Goal: Transaction & Acquisition: Purchase product/service

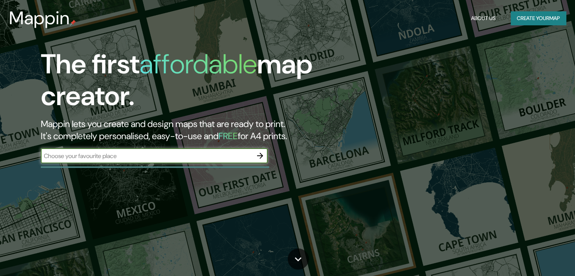
click at [153, 156] on input "text" at bounding box center [147, 156] width 212 height 9
type input "[GEOGRAPHIC_DATA]"
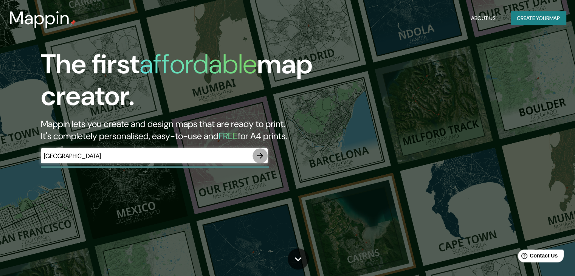
click at [263, 160] on button "button" at bounding box center [260, 155] width 15 height 15
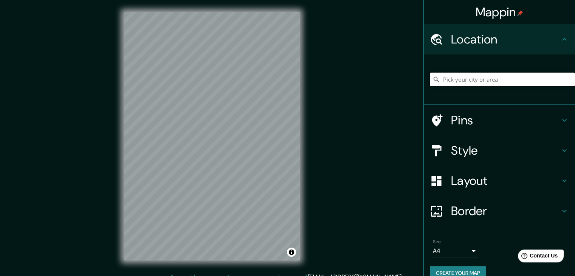
click at [514, 80] on input "Pick your city or area" at bounding box center [502, 80] width 145 height 14
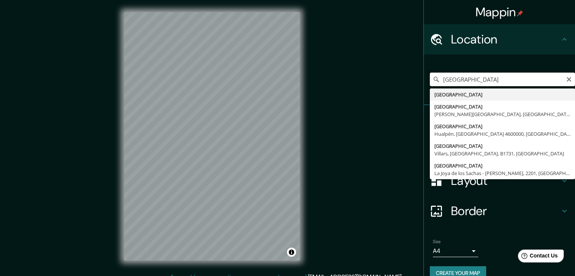
type input "[GEOGRAPHIC_DATA]"
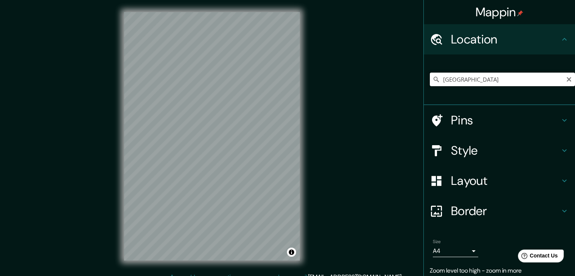
click at [494, 77] on input "[GEOGRAPHIC_DATA]" at bounding box center [502, 80] width 145 height 14
click at [567, 80] on icon "Clear" at bounding box center [569, 79] width 5 height 5
click at [514, 81] on input "Pick your city or area" at bounding box center [502, 80] width 145 height 14
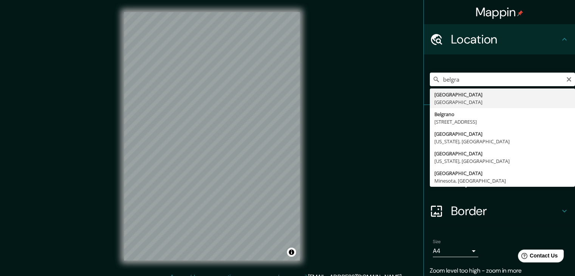
type input "[GEOGRAPHIC_DATA], [GEOGRAPHIC_DATA]"
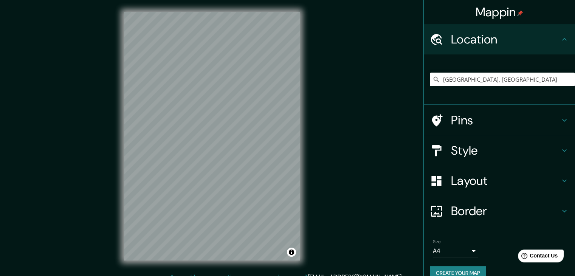
click at [519, 155] on h4 "Style" at bounding box center [505, 150] width 109 height 15
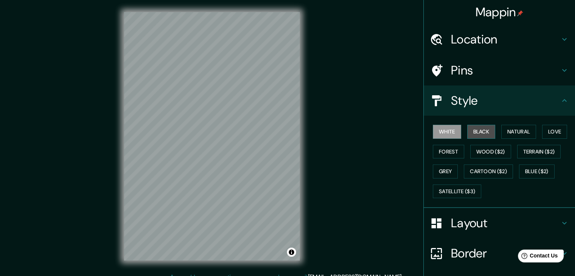
click at [482, 130] on button "Black" at bounding box center [481, 132] width 28 height 14
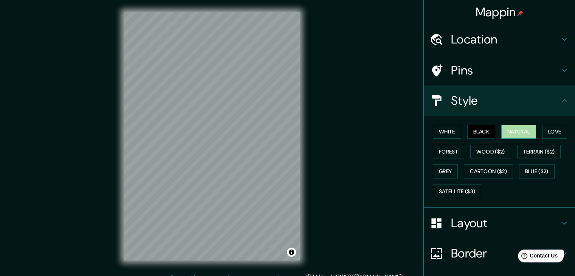
click at [525, 130] on button "Natural" at bounding box center [518, 132] width 35 height 14
click at [551, 133] on button "Love" at bounding box center [554, 132] width 25 height 14
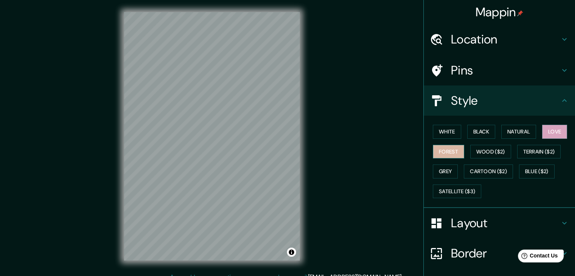
click at [446, 154] on button "Forest" at bounding box center [448, 152] width 31 height 14
click at [488, 150] on button "Wood ($2)" at bounding box center [490, 152] width 41 height 14
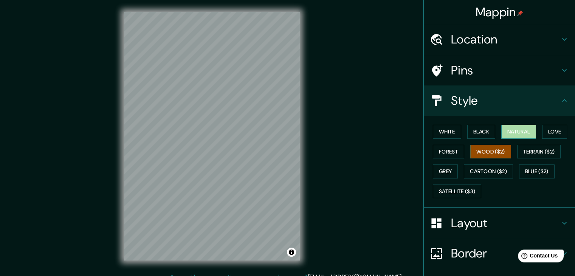
click at [516, 136] on button "Natural" at bounding box center [518, 132] width 35 height 14
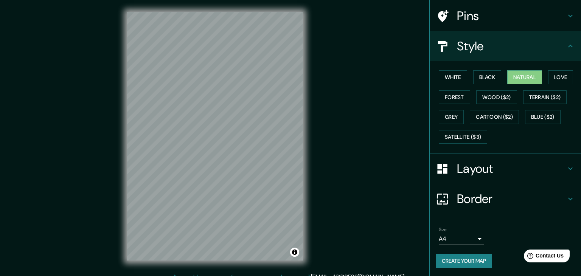
click at [467, 234] on body "Mappin Location [GEOGRAPHIC_DATA], [GEOGRAPHIC_DATA] Pins Style White Black Nat…" at bounding box center [290, 138] width 581 height 276
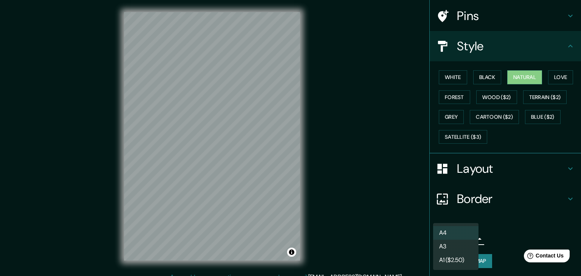
click at [467, 243] on li "A3" at bounding box center [455, 247] width 45 height 14
type input "a4"
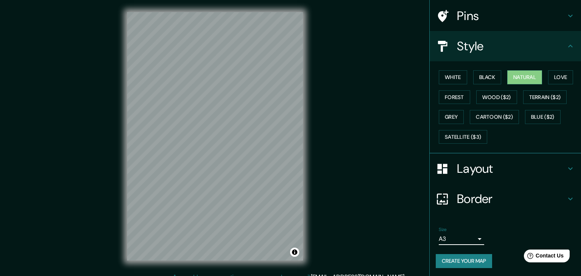
click at [467, 238] on body "Mappin Location [GEOGRAPHIC_DATA], [GEOGRAPHIC_DATA] Pins Style White Black Nat…" at bounding box center [290, 138] width 581 height 276
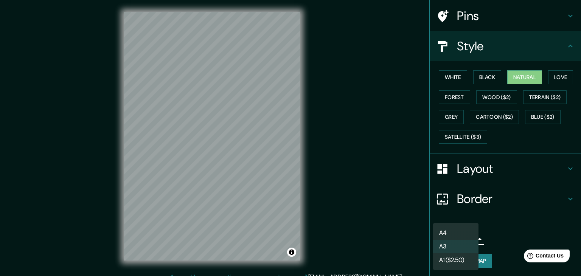
click at [467, 247] on li "A3" at bounding box center [455, 247] width 45 height 14
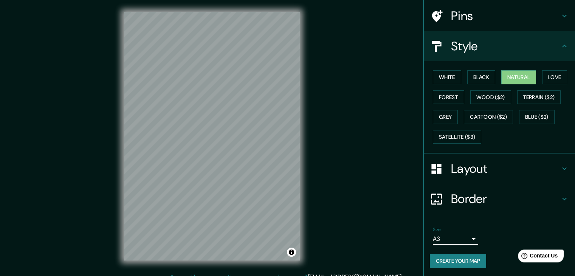
click at [502, 231] on div "Size A3 a4" at bounding box center [499, 236] width 139 height 24
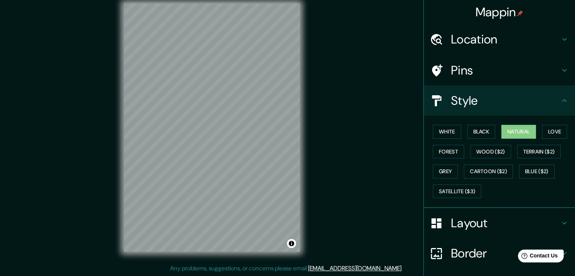
click at [546, 95] on h4 "Style" at bounding box center [505, 100] width 109 height 15
click at [562, 101] on icon at bounding box center [564, 100] width 5 height 3
click at [561, 101] on icon at bounding box center [564, 100] width 9 height 9
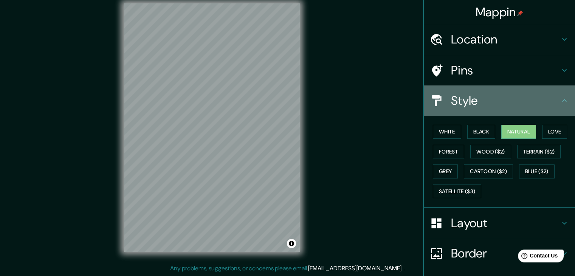
click at [444, 101] on div at bounding box center [440, 100] width 21 height 13
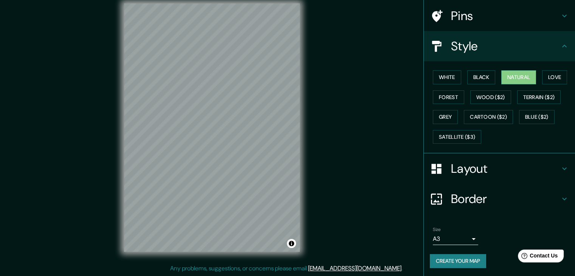
click at [485, 167] on h4 "Layout" at bounding box center [505, 168] width 109 height 15
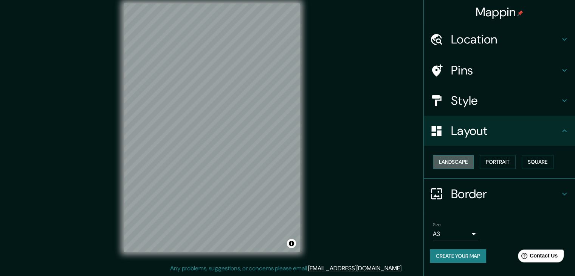
click at [462, 163] on button "Landscape" at bounding box center [453, 162] width 41 height 14
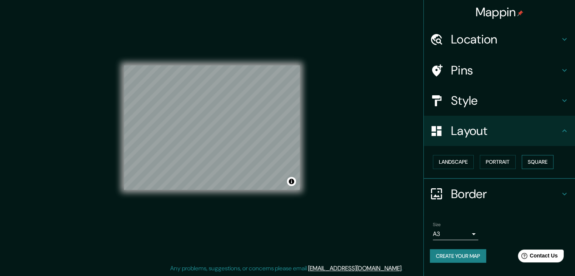
click at [549, 163] on button "Square" at bounding box center [538, 162] width 32 height 14
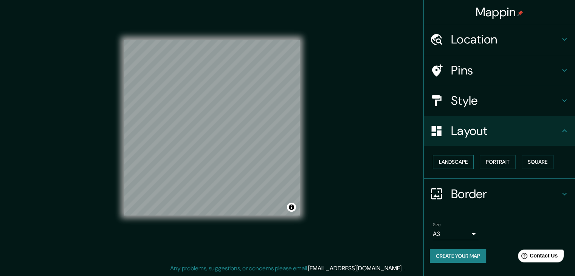
click at [466, 163] on button "Landscape" at bounding box center [453, 162] width 41 height 14
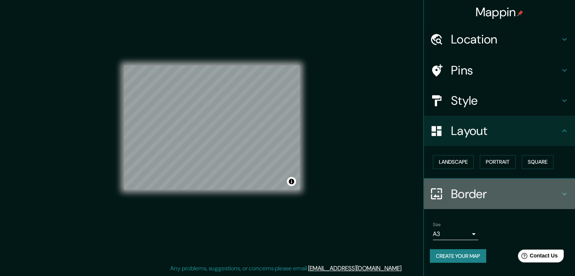
click at [485, 194] on h4 "Border" at bounding box center [505, 193] width 109 height 15
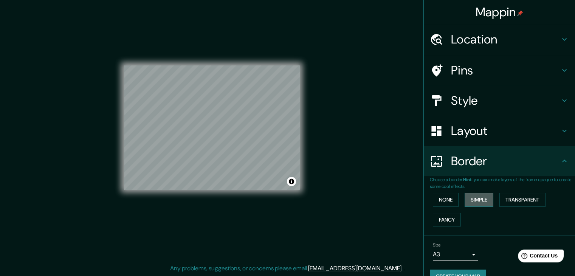
click at [465, 202] on button "Simple" at bounding box center [479, 200] width 29 height 14
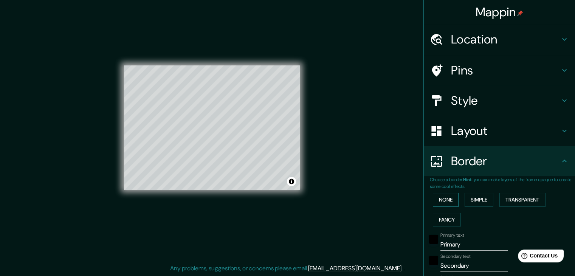
click at [442, 203] on button "None" at bounding box center [446, 200] width 26 height 14
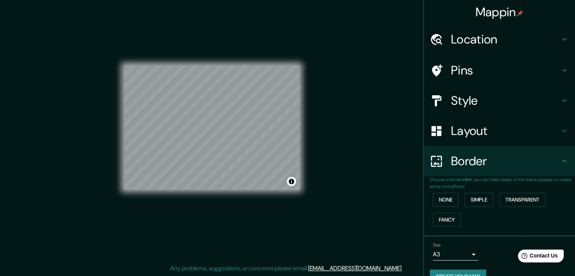
click at [558, 168] on div "Border" at bounding box center [499, 161] width 151 height 30
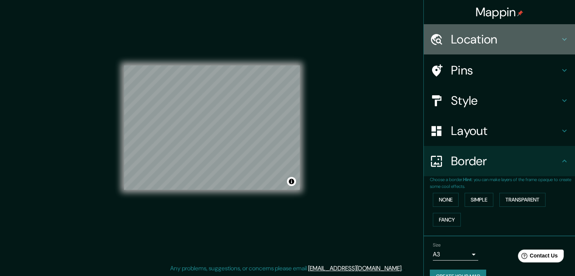
click at [493, 42] on h4 "Location" at bounding box center [505, 39] width 109 height 15
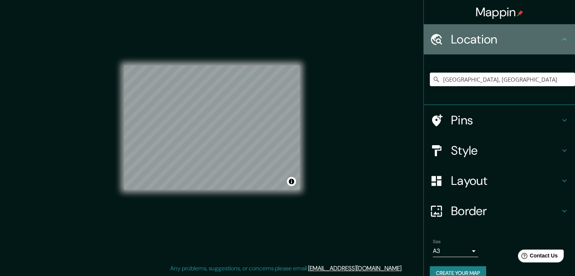
click at [552, 39] on h4 "Location" at bounding box center [505, 39] width 109 height 15
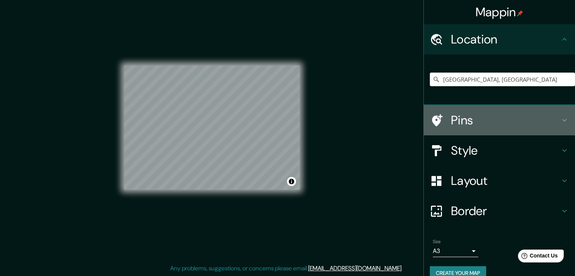
click at [527, 115] on h4 "Pins" at bounding box center [505, 120] width 109 height 15
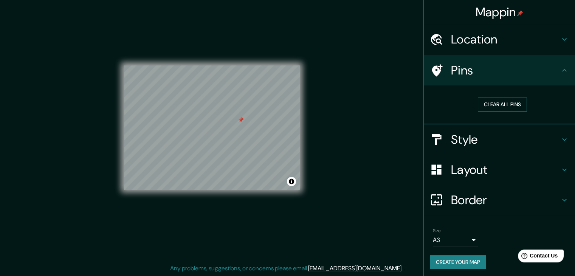
click at [505, 98] on button "Clear all pins" at bounding box center [502, 105] width 49 height 14
click at [494, 103] on button "Clear all pins" at bounding box center [502, 105] width 49 height 14
click at [502, 99] on button "Clear all pins" at bounding box center [502, 105] width 49 height 14
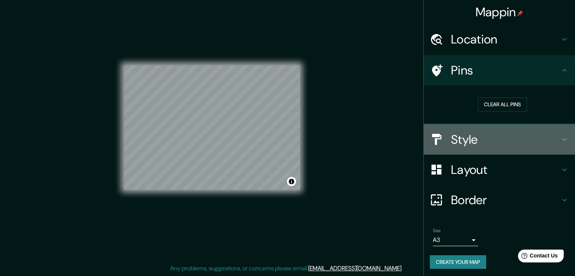
click at [517, 144] on h4 "Style" at bounding box center [505, 139] width 109 height 15
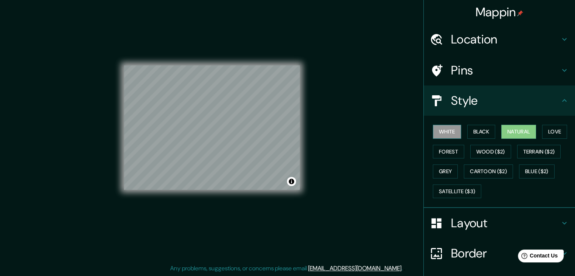
click at [452, 129] on button "White" at bounding box center [447, 132] width 28 height 14
click at [448, 154] on button "Forest" at bounding box center [448, 152] width 31 height 14
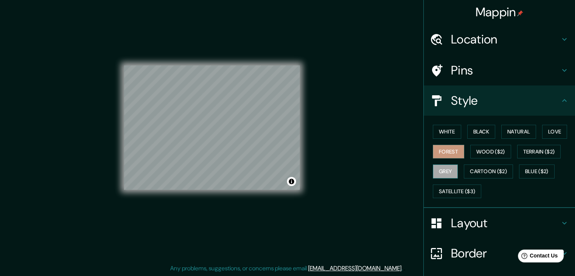
click at [443, 172] on button "Grey" at bounding box center [445, 171] width 25 height 14
click at [475, 172] on button "Cartoon ($2)" at bounding box center [488, 171] width 49 height 14
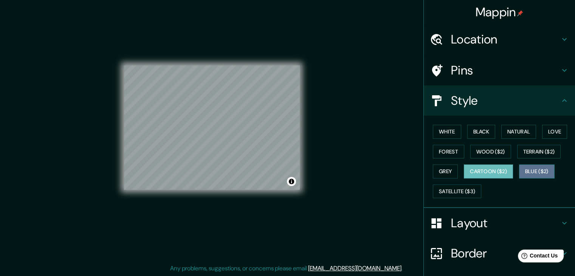
click at [539, 172] on button "Blue ($2)" at bounding box center [537, 171] width 36 height 14
click at [496, 173] on button "Cartoon ($2)" at bounding box center [488, 171] width 49 height 14
click at [536, 155] on button "Terrain ($2)" at bounding box center [539, 152] width 44 height 14
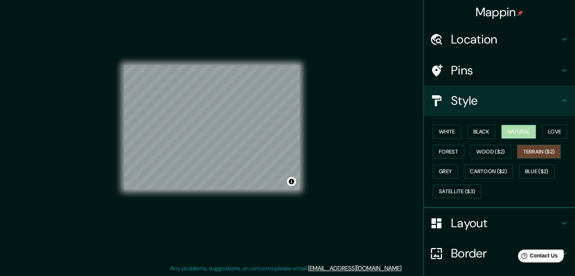
click at [516, 129] on button "Natural" at bounding box center [518, 132] width 35 height 14
click at [558, 136] on button "Love" at bounding box center [554, 132] width 25 height 14
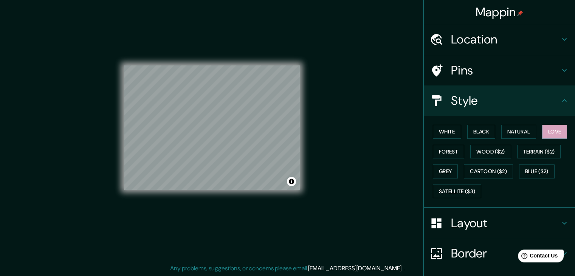
click at [496, 130] on div "White Black Natural Love Forest Wood ($2) Terrain ($2) Grey Cartoon ($2) Blue (…" at bounding box center [502, 161] width 145 height 79
click at [506, 133] on button "Natural" at bounding box center [518, 132] width 35 height 14
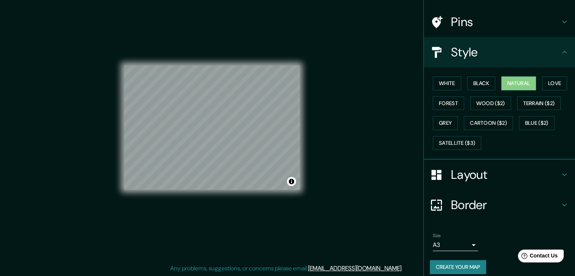
scroll to position [54, 0]
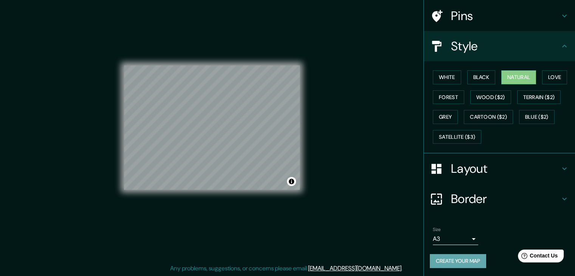
click at [456, 262] on button "Create your map" at bounding box center [458, 261] width 56 height 14
